Goal: Communication & Community: Answer question/provide support

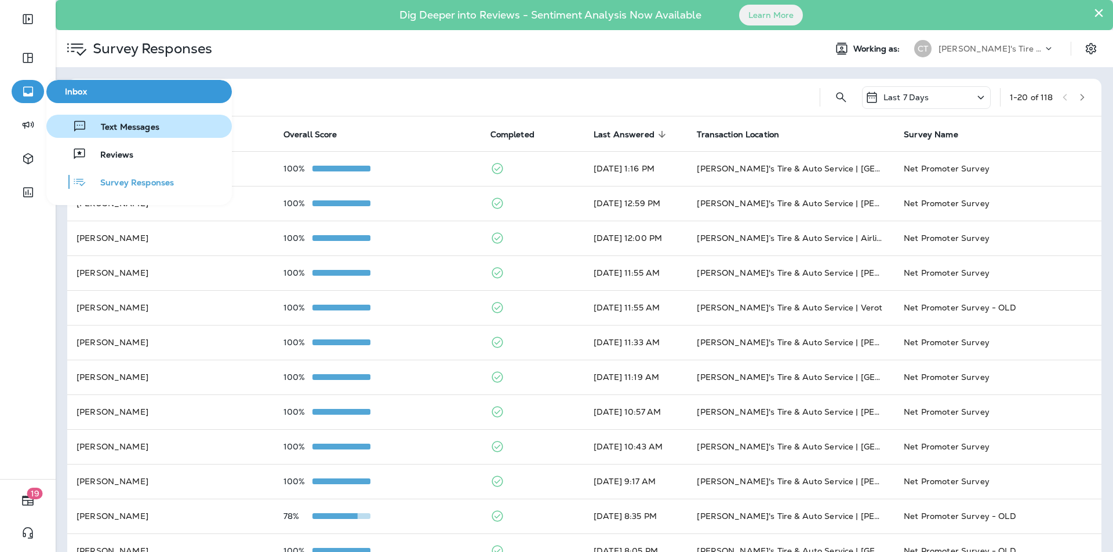
click at [136, 129] on span "Text Messages" at bounding box center [123, 127] width 72 height 11
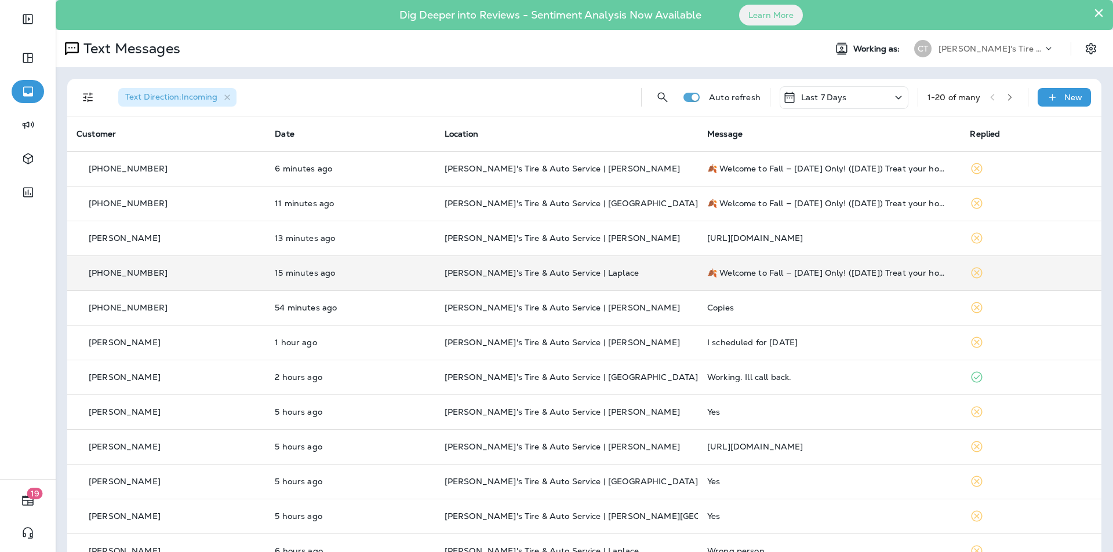
click at [622, 270] on p "[PERSON_NAME]'s Tire & Auto Service | Laplace" at bounding box center [567, 272] width 244 height 9
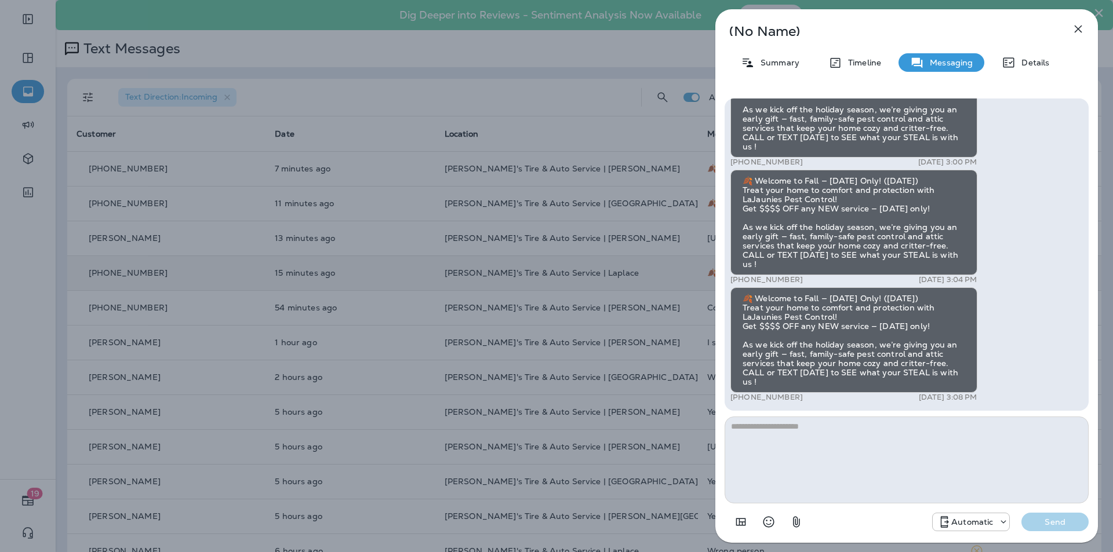
click at [1079, 25] on icon "button" at bounding box center [1078, 29] width 14 height 14
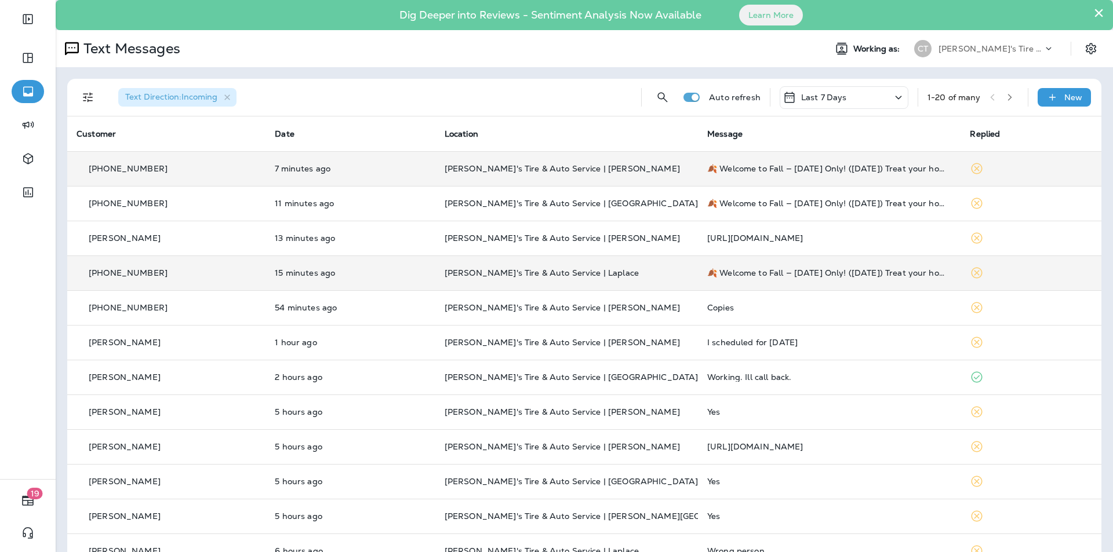
click at [635, 163] on td "[PERSON_NAME]'s Tire & Auto Service | [PERSON_NAME]" at bounding box center [566, 168] width 263 height 35
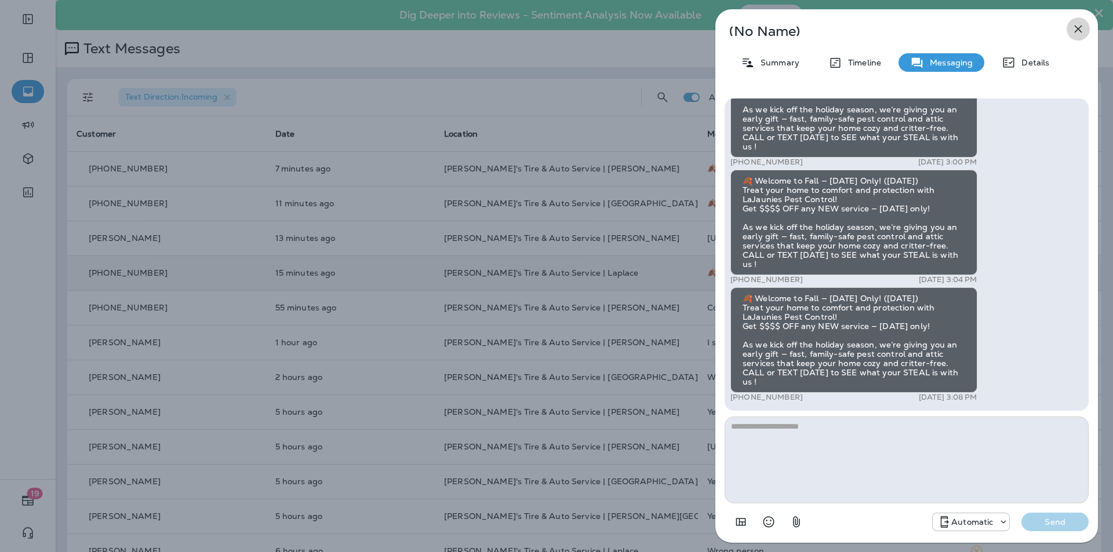
click at [1078, 30] on icon "button" at bounding box center [1079, 30] width 8 height 8
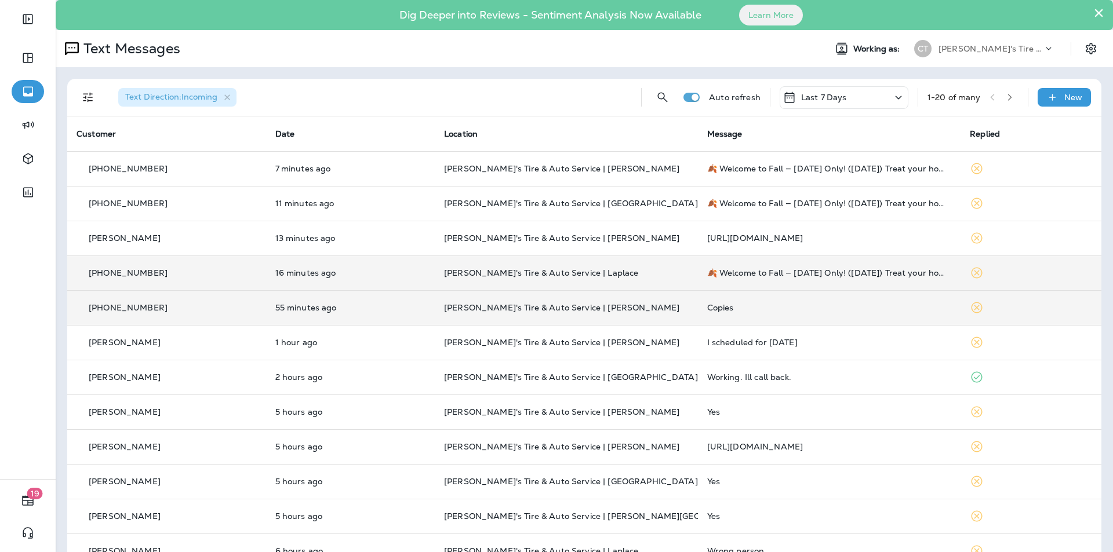
click at [631, 305] on p "[PERSON_NAME]'s Tire & Auto Service | [PERSON_NAME]" at bounding box center [566, 307] width 245 height 9
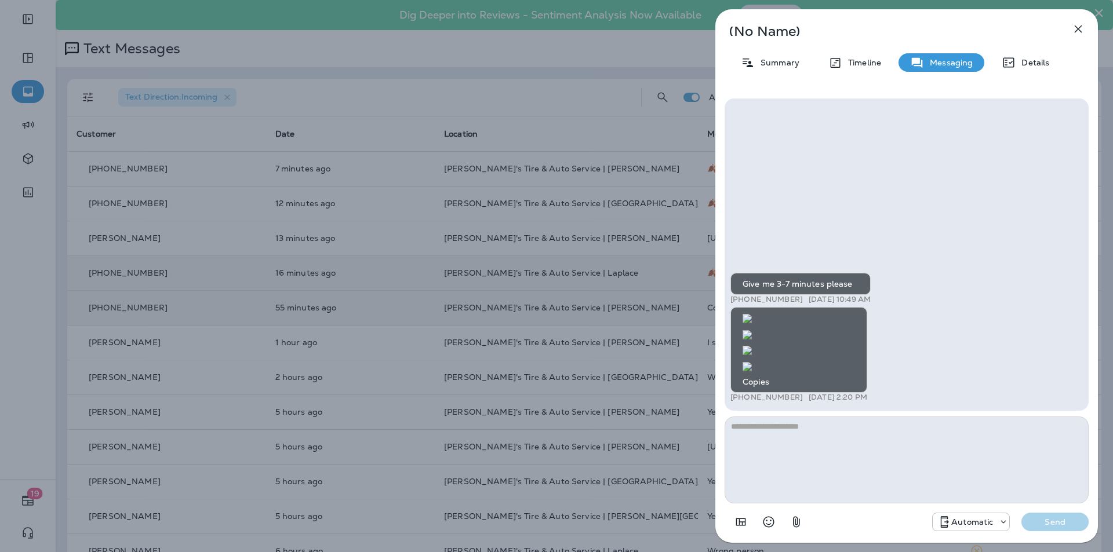
click at [1077, 31] on icon "button" at bounding box center [1079, 30] width 8 height 8
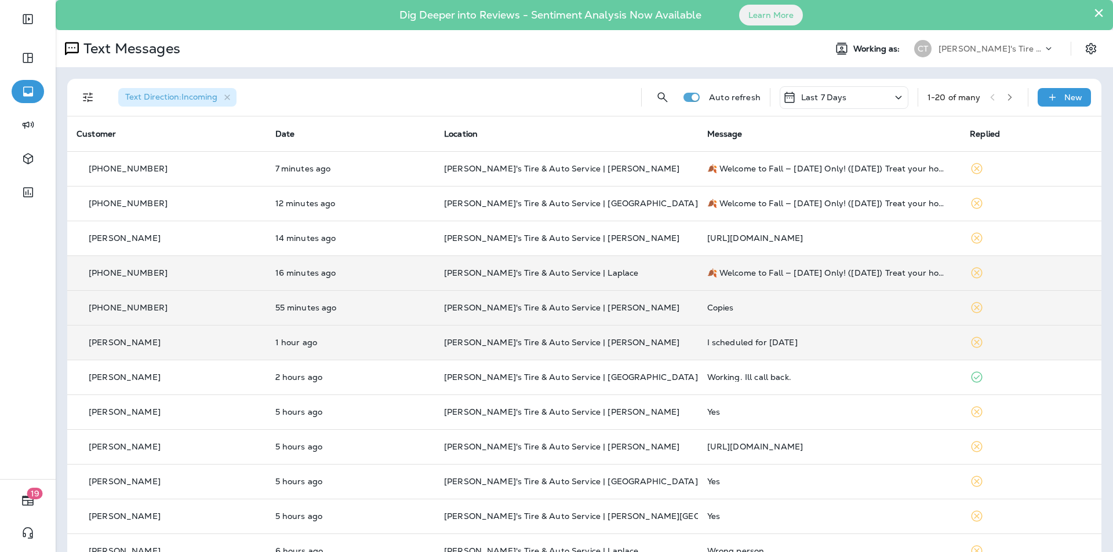
click at [631, 337] on td "[PERSON_NAME]'s Tire & Auto Service | [PERSON_NAME]" at bounding box center [566, 342] width 263 height 35
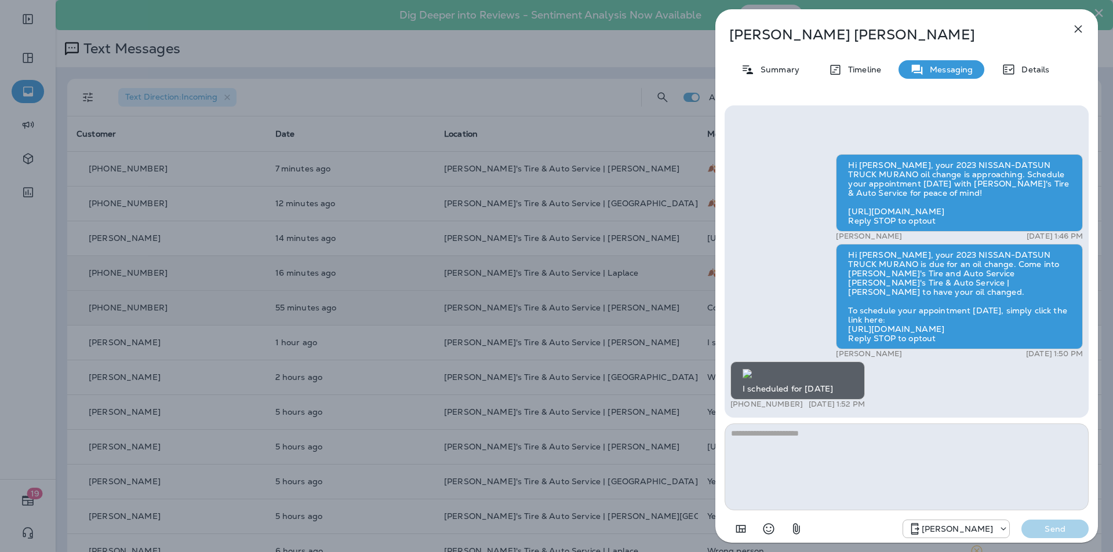
scroll to position [1, 0]
click at [1081, 30] on icon "button" at bounding box center [1078, 29] width 14 height 14
